Goal: Communication & Community: Answer question/provide support

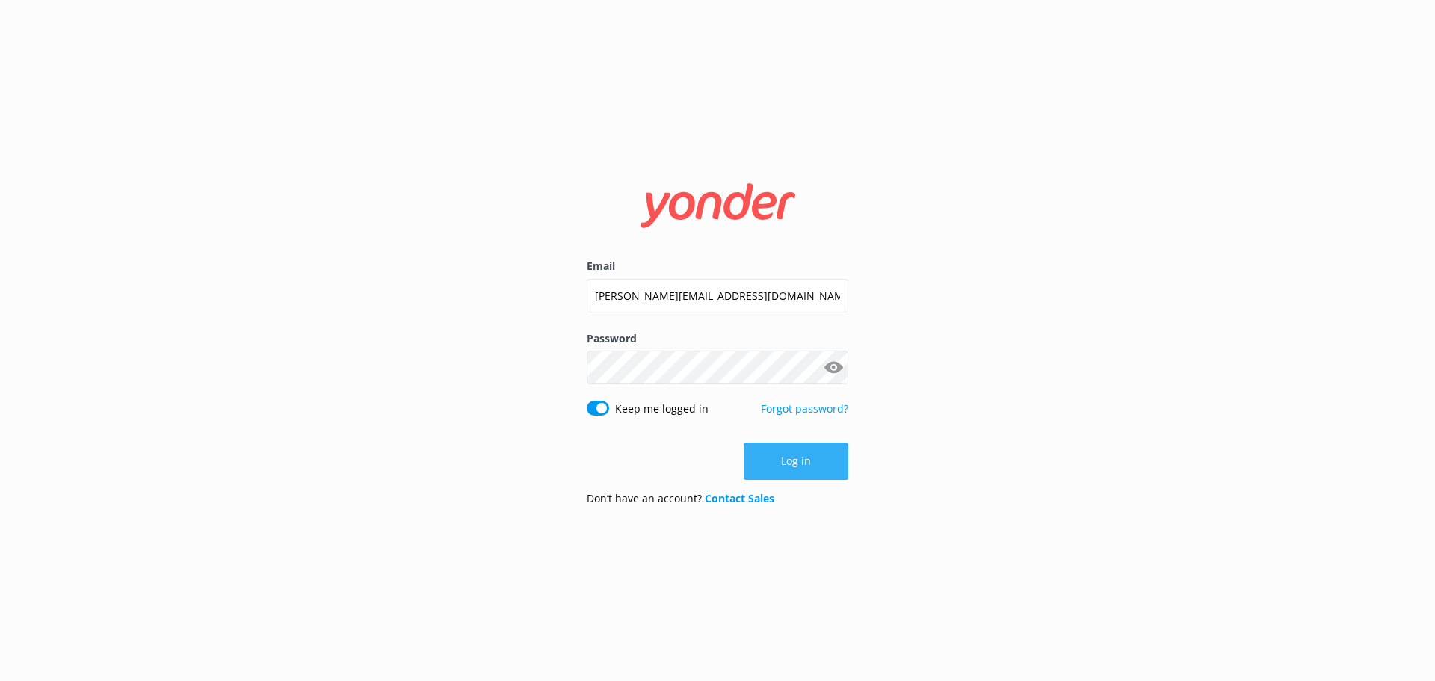
click at [816, 458] on button "Log in" at bounding box center [796, 461] width 105 height 37
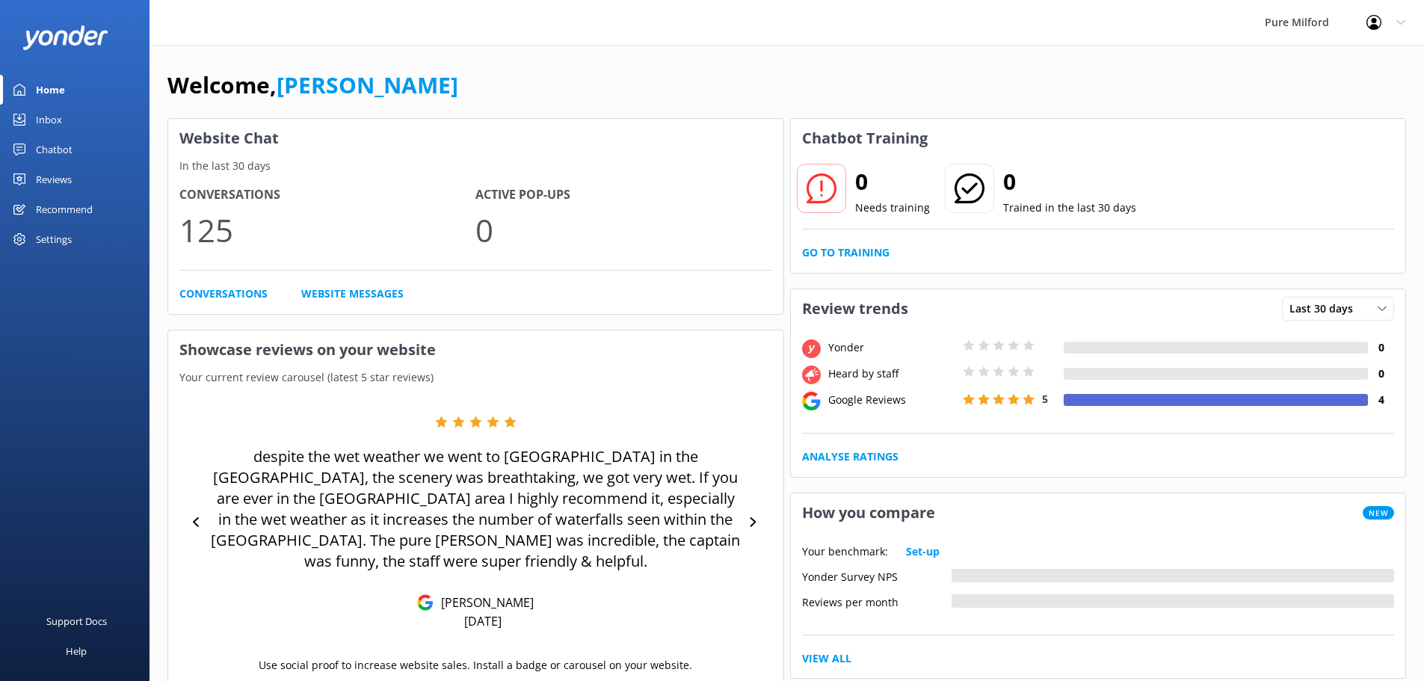
click at [62, 151] on div "Chatbot" at bounding box center [54, 150] width 37 height 30
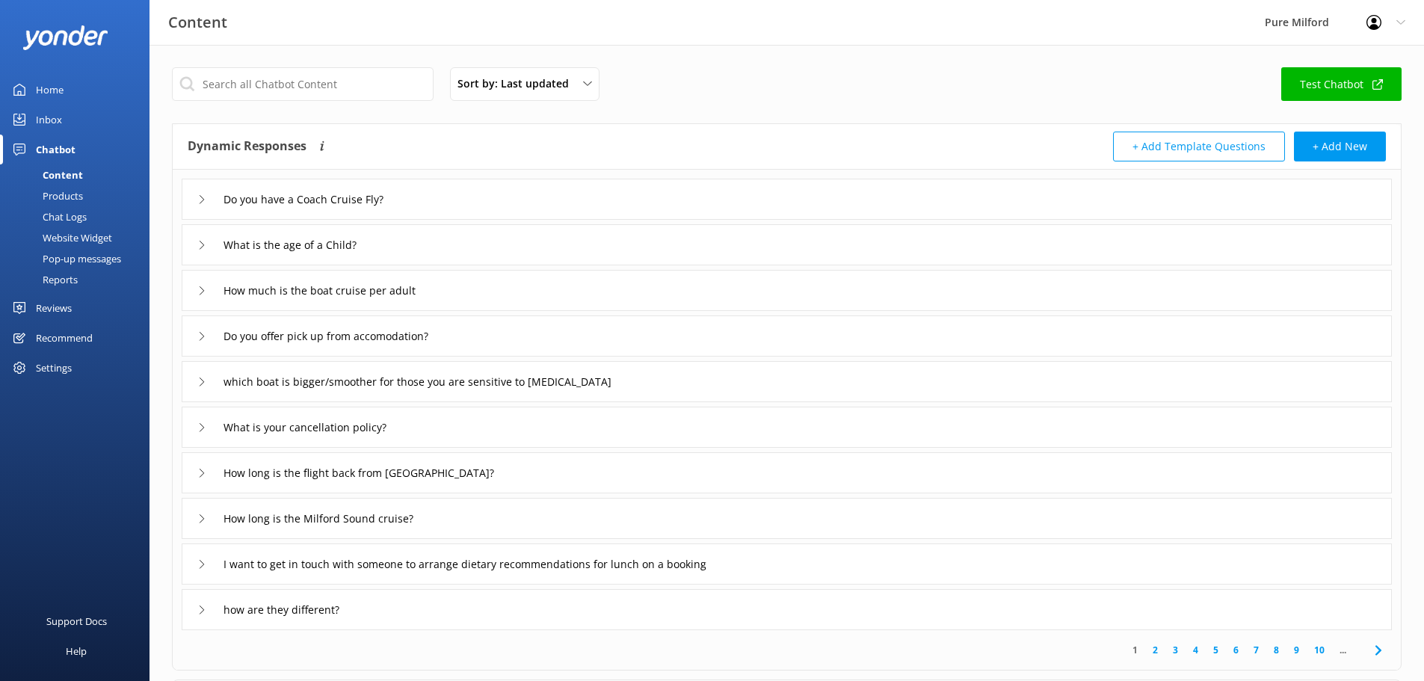
click at [42, 115] on div "Inbox" at bounding box center [49, 120] width 26 height 30
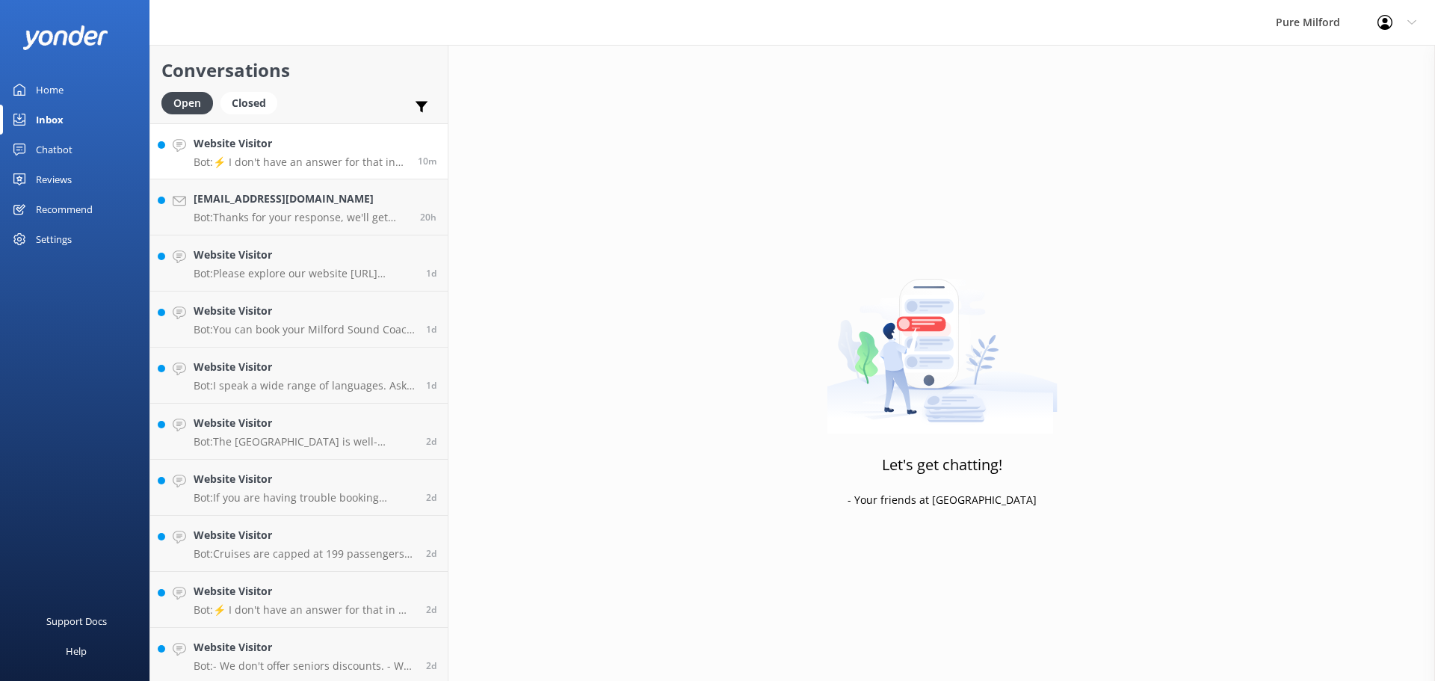
click at [296, 159] on p "Bot: ⚡ I don't have an answer for that in my knowledge base. Please try and rep…" at bounding box center [300, 161] width 213 height 13
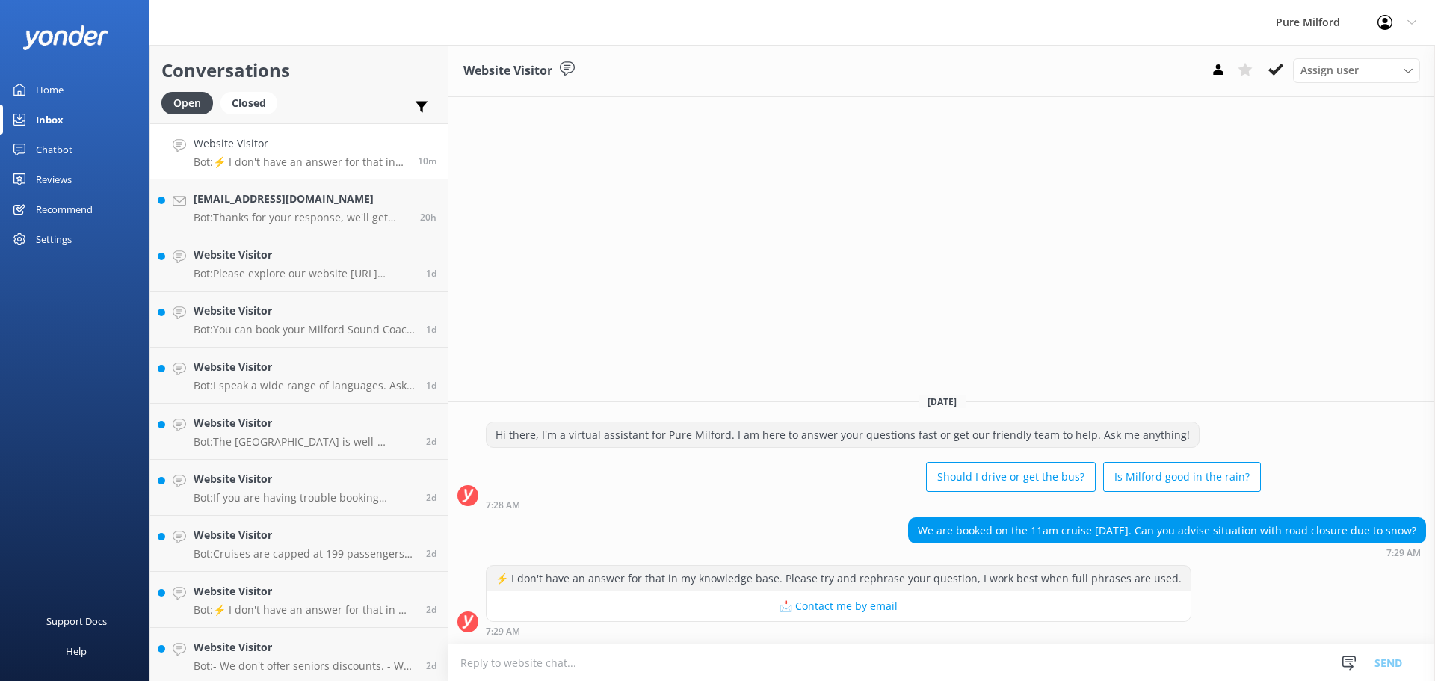
click at [604, 668] on textarea at bounding box center [942, 662] width 987 height 37
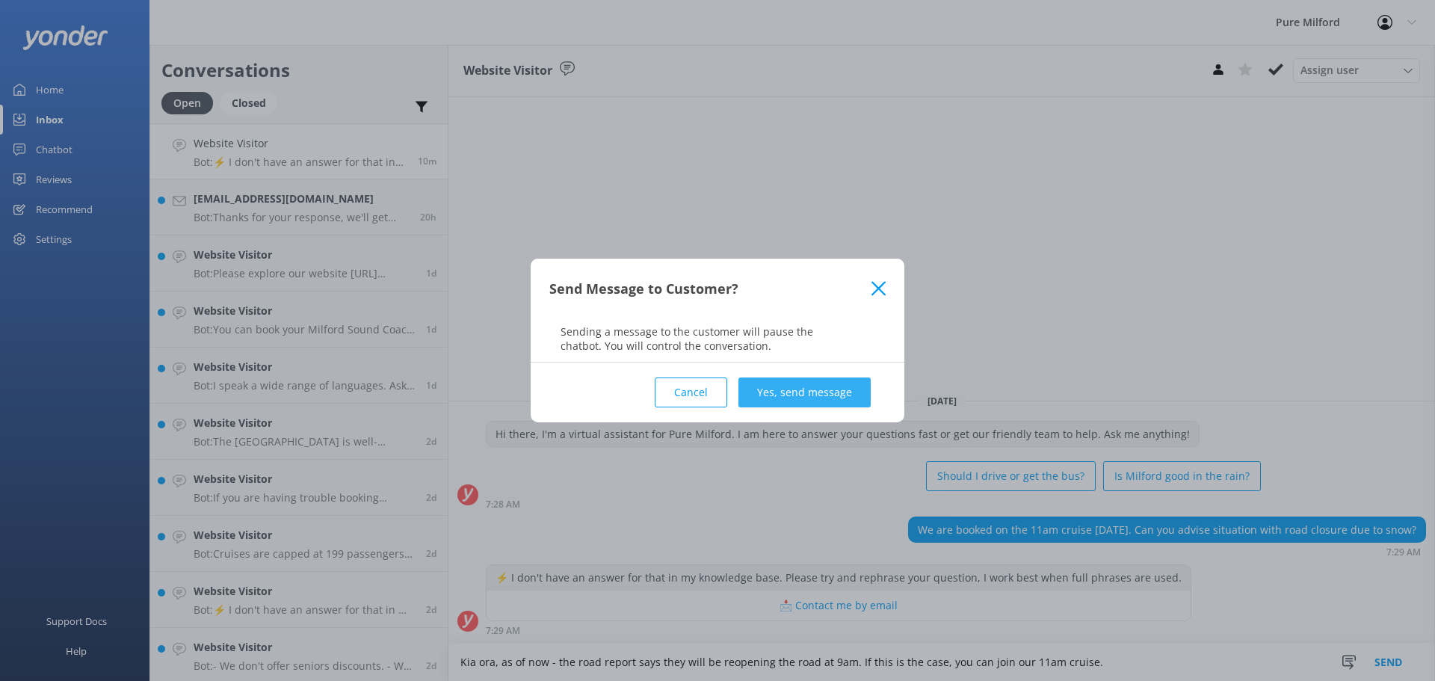
type textarea "Kia ora, as of now - the road report says they will be reopening the road at 9a…"
click at [795, 397] on button "Yes, send message" at bounding box center [805, 393] width 132 height 30
